Goal: Information Seeking & Learning: Learn about a topic

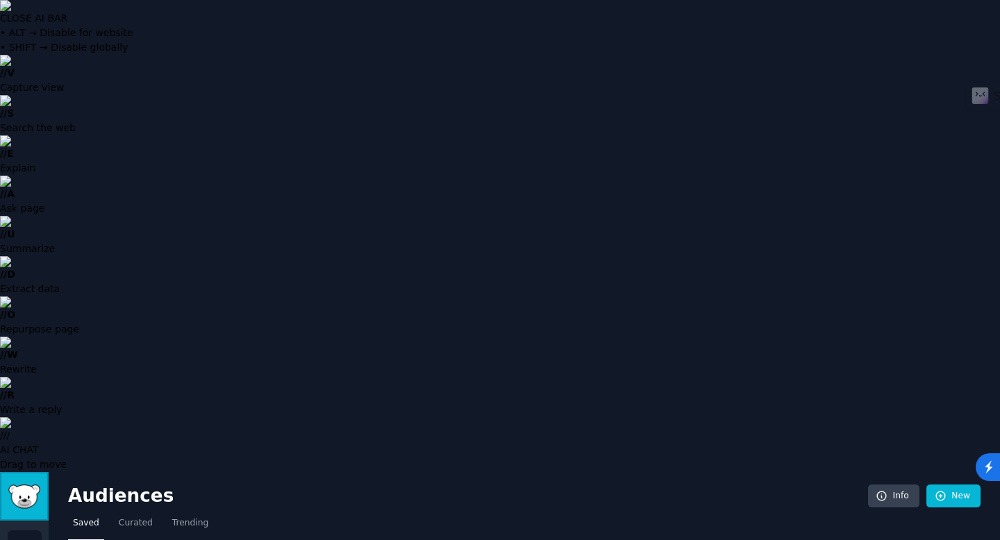
click at [17, 485] on img "Sidebar" at bounding box center [24, 497] width 32 height 24
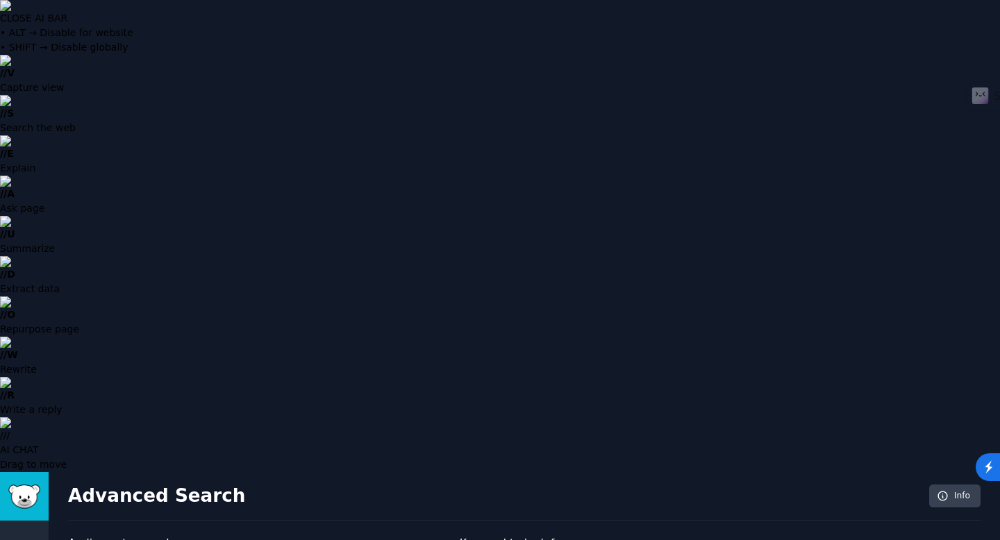
click at [20, 540] on icon "Sidebar" at bounding box center [24, 548] width 13 height 10
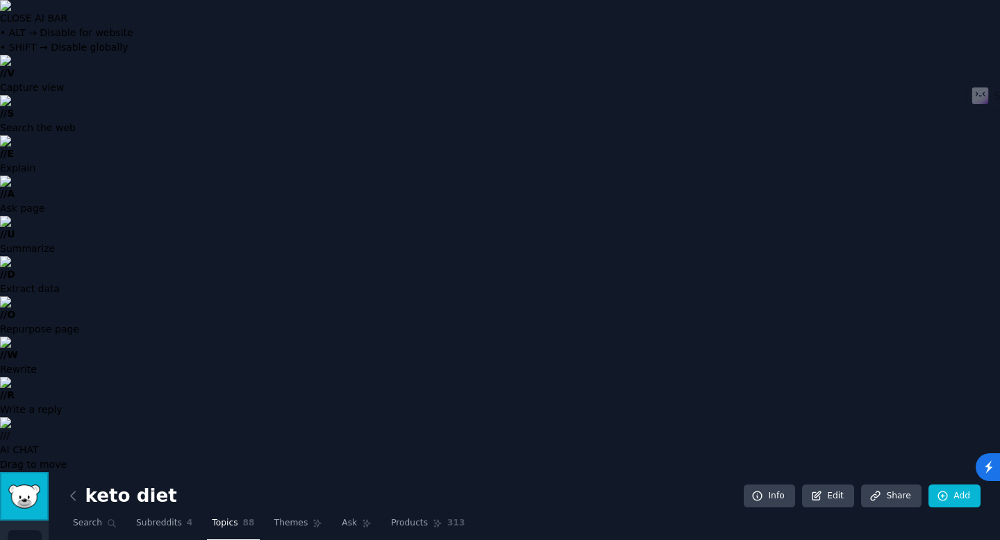
click at [22, 485] on img "Sidebar" at bounding box center [24, 497] width 32 height 24
